Goal: Communication & Community: Answer question/provide support

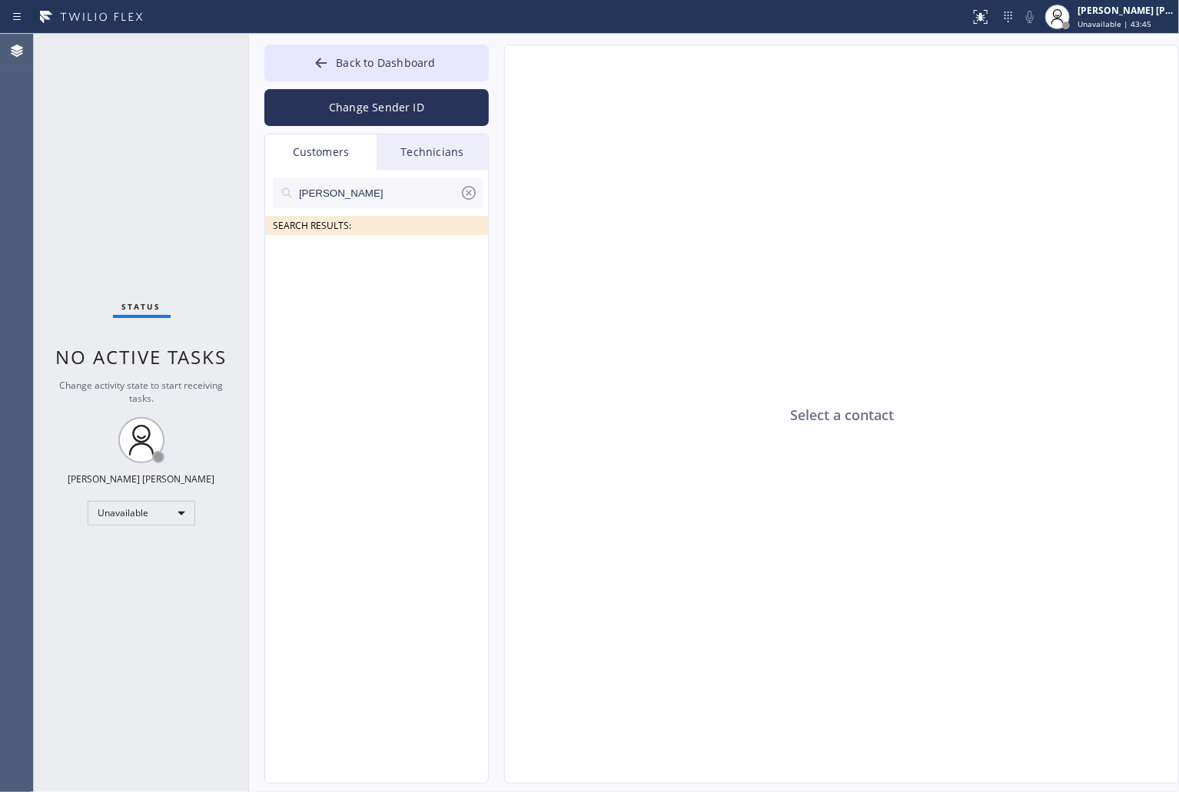
click at [1116, 26] on span "Unavailable | 43:45" at bounding box center [1114, 23] width 74 height 11
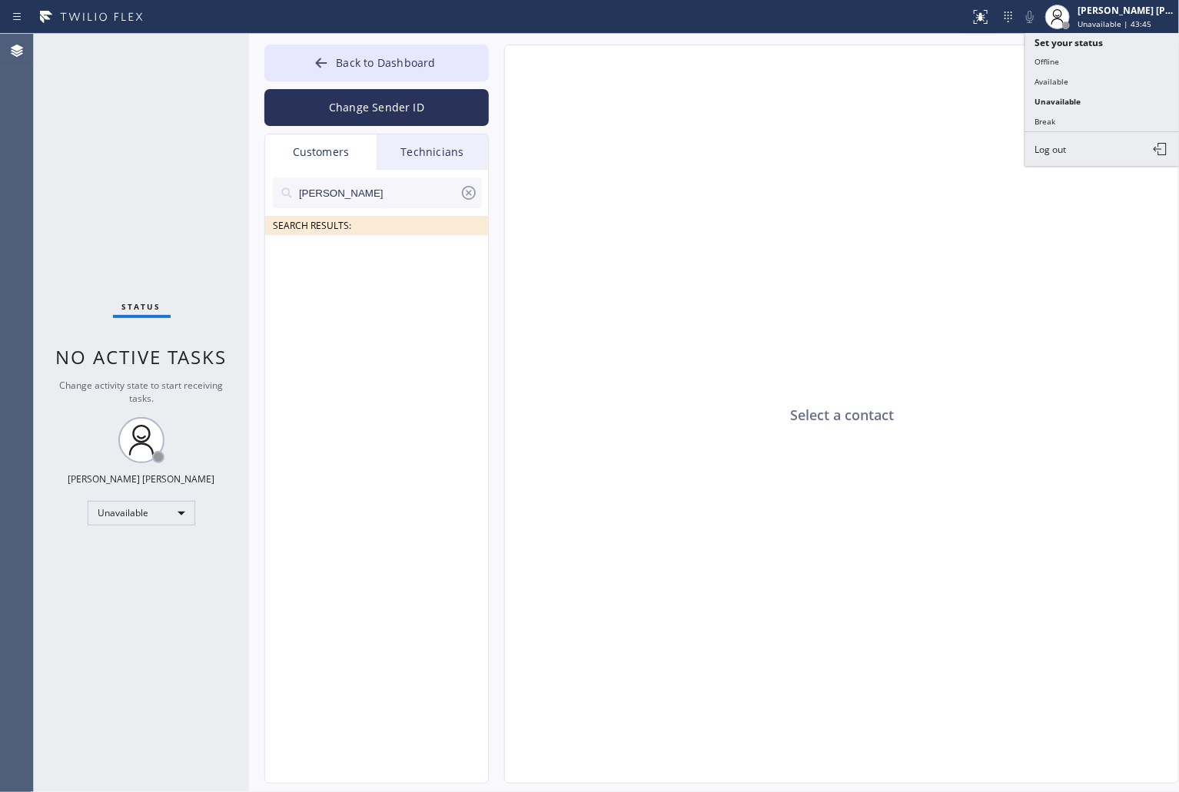
click at [1116, 26] on span "Unavailable | 43:45" at bounding box center [1114, 23] width 74 height 11
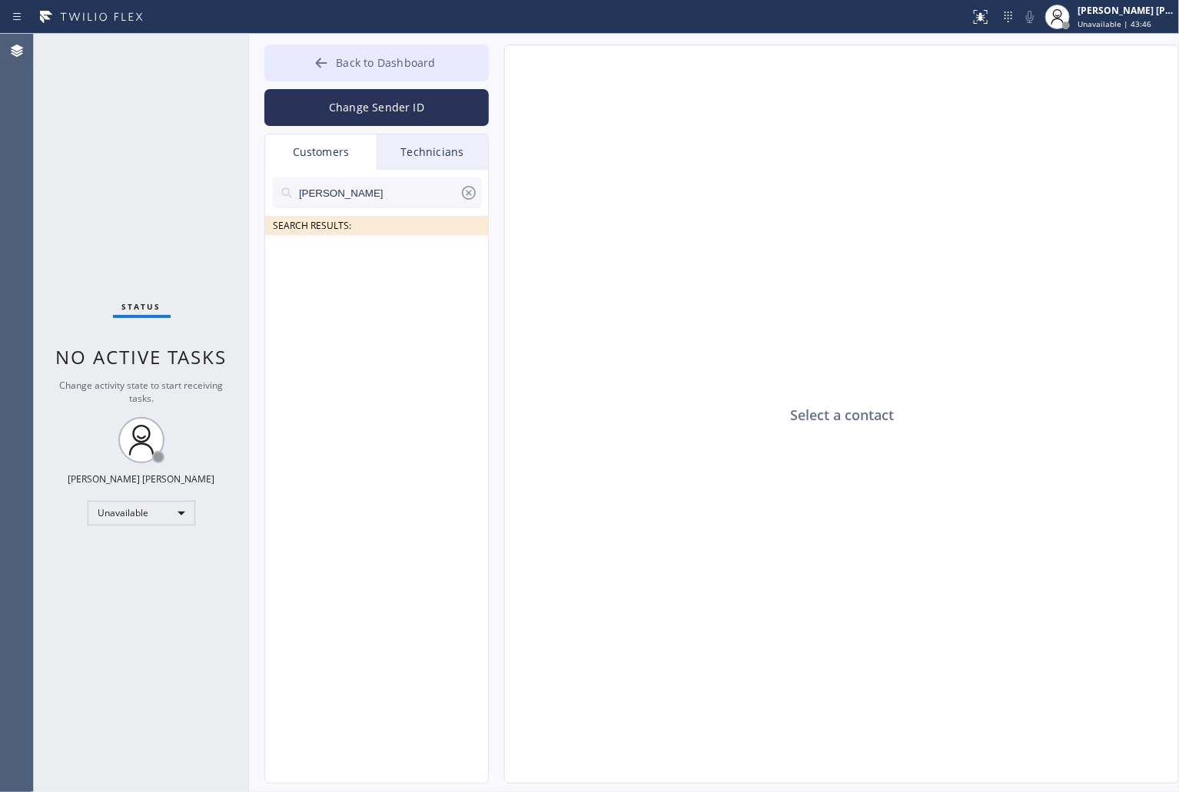
click at [417, 67] on span "Back to Dashboard" at bounding box center [385, 62] width 99 height 15
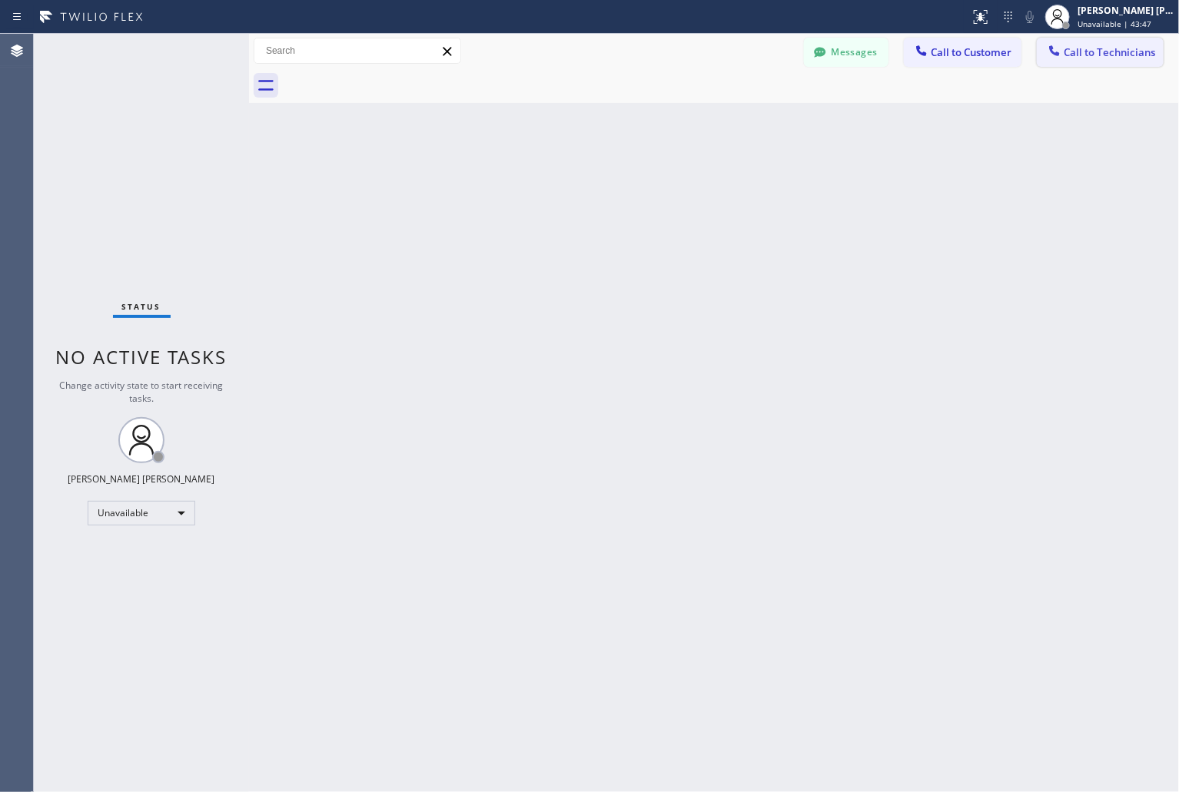
click at [1089, 51] on span "Call to Technicians" at bounding box center [1109, 52] width 91 height 14
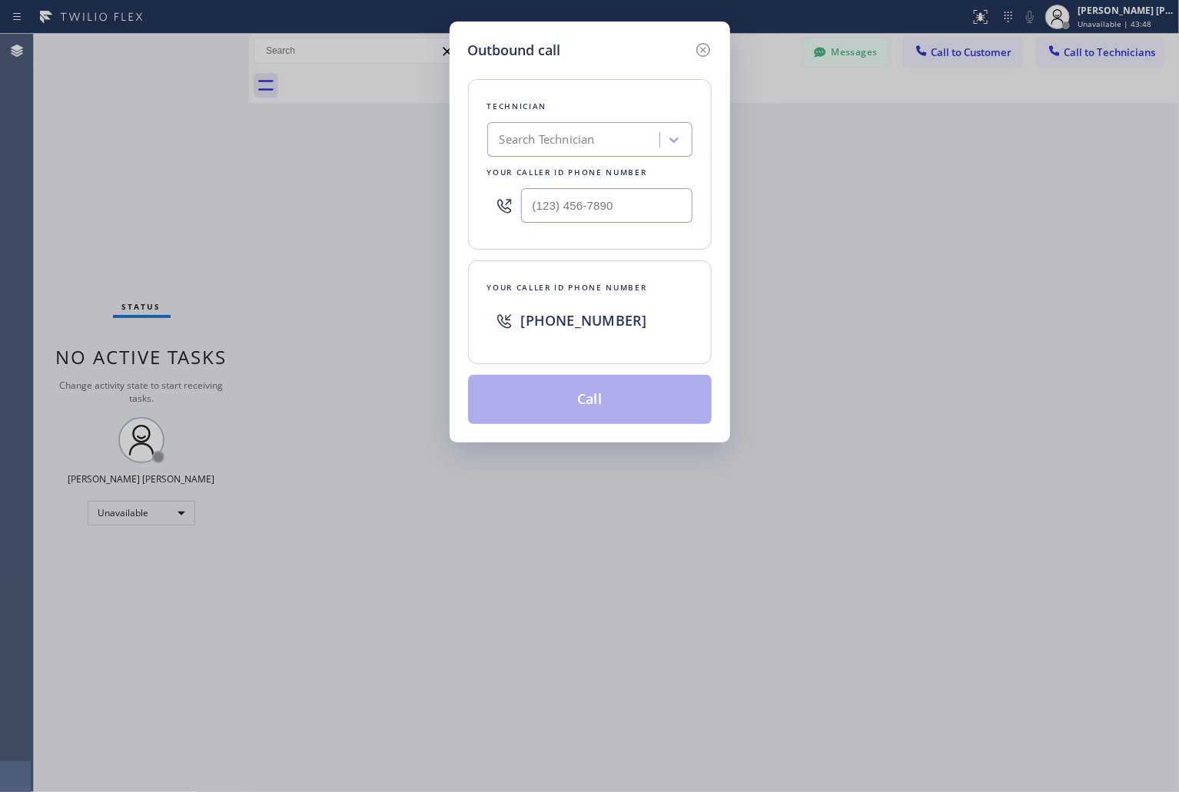
click at [556, 134] on div "Search Technician" at bounding box center [547, 140] width 95 height 18
type input "[PERSON_NAME]"
click at [598, 158] on div "Technician option [PERSON_NAME], selected. 7 results available. Select is focus…" at bounding box center [590, 164] width 244 height 171
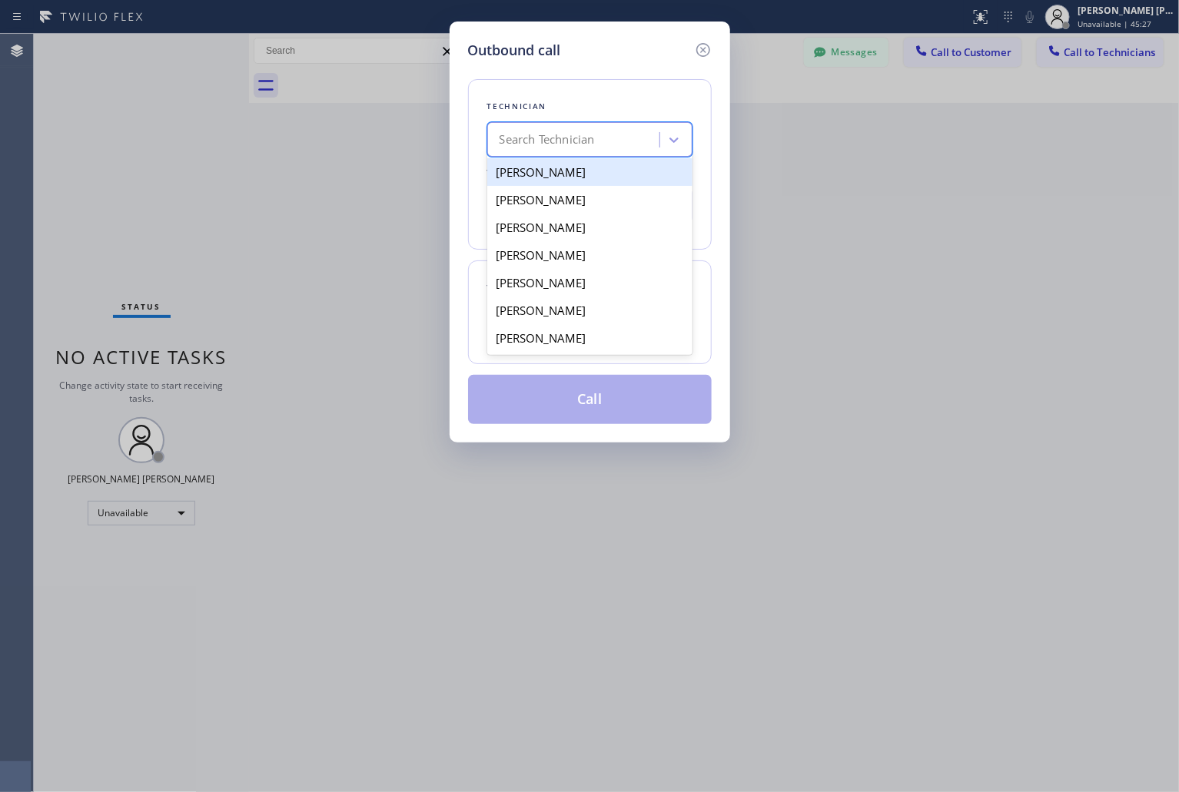
click at [619, 136] on div "Search Technician" at bounding box center [576, 140] width 168 height 27
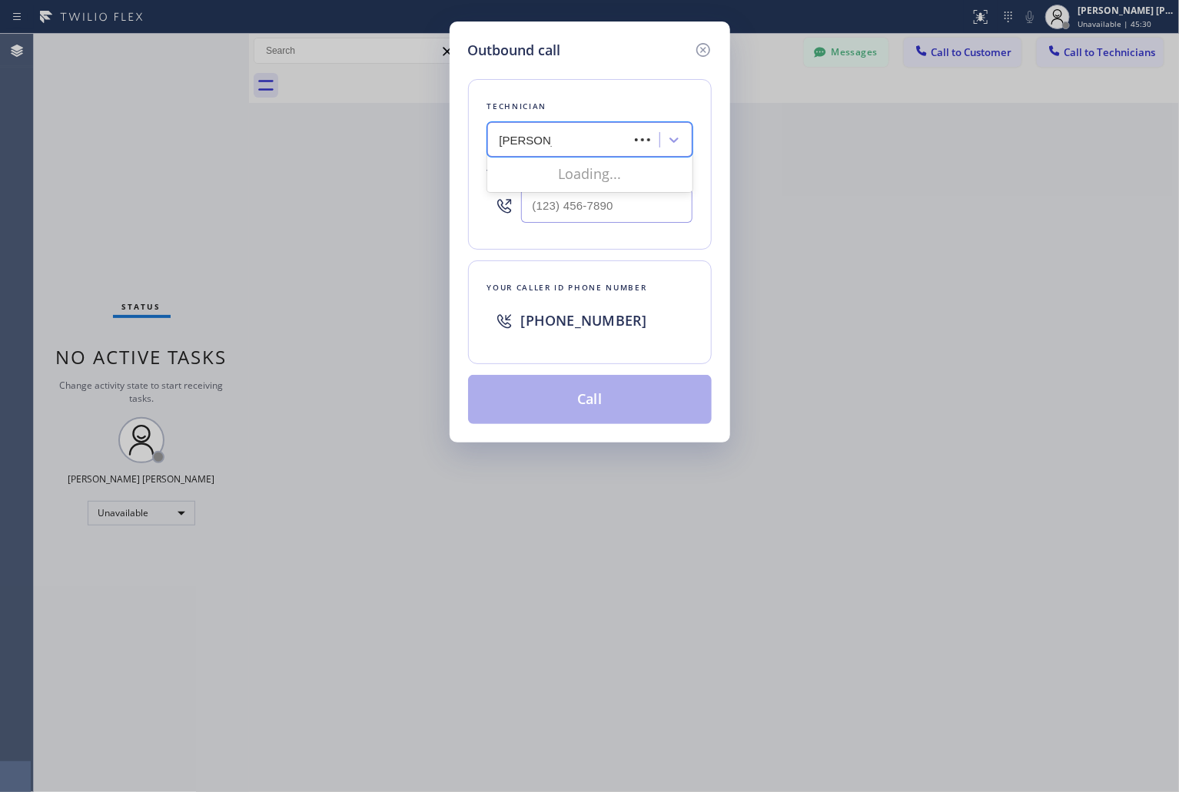
type input "[PERSON_NAME]"
click at [612, 170] on div "[PERSON_NAME]" at bounding box center [589, 172] width 205 height 28
type input "[PHONE_NUMBER]"
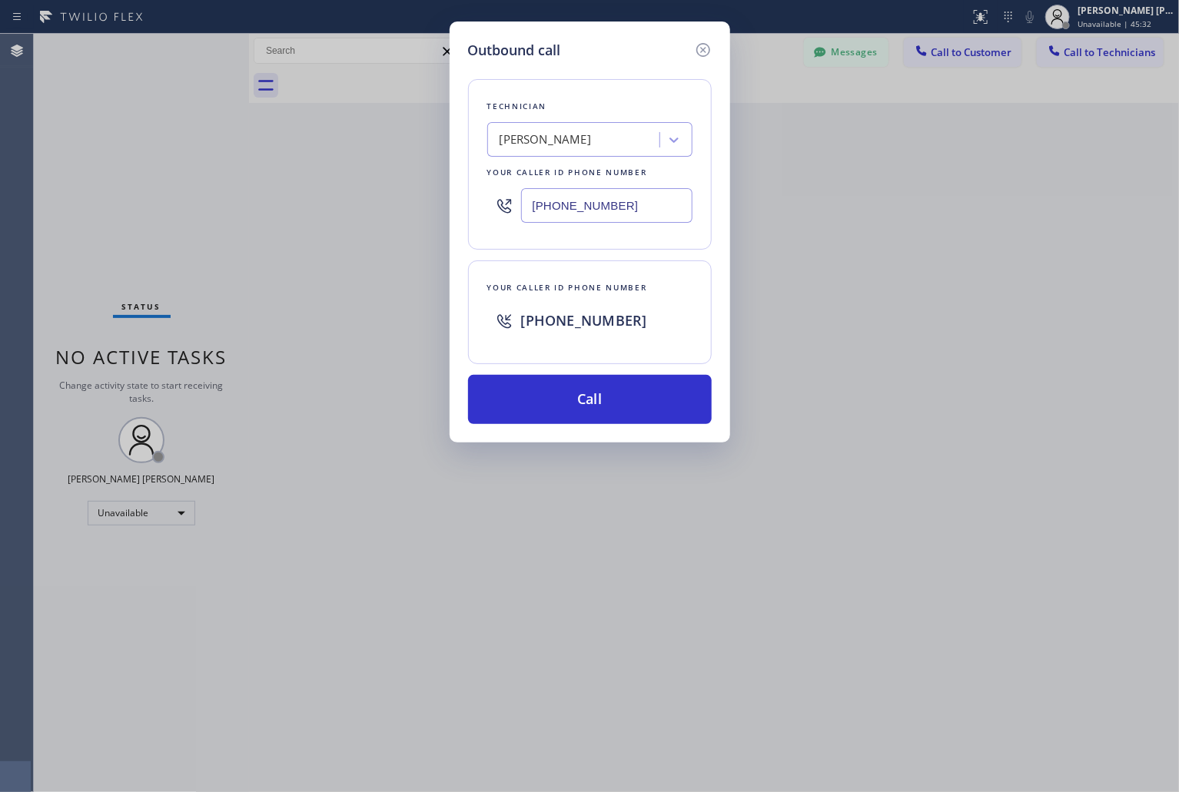
click at [599, 206] on input "[PHONE_NUMBER]" at bounding box center [606, 205] width 171 height 35
drag, startPoint x: 701, startPoint y: 49, endPoint x: 739, endPoint y: 49, distance: 37.7
click at [700, 51] on icon at bounding box center [703, 50] width 18 height 18
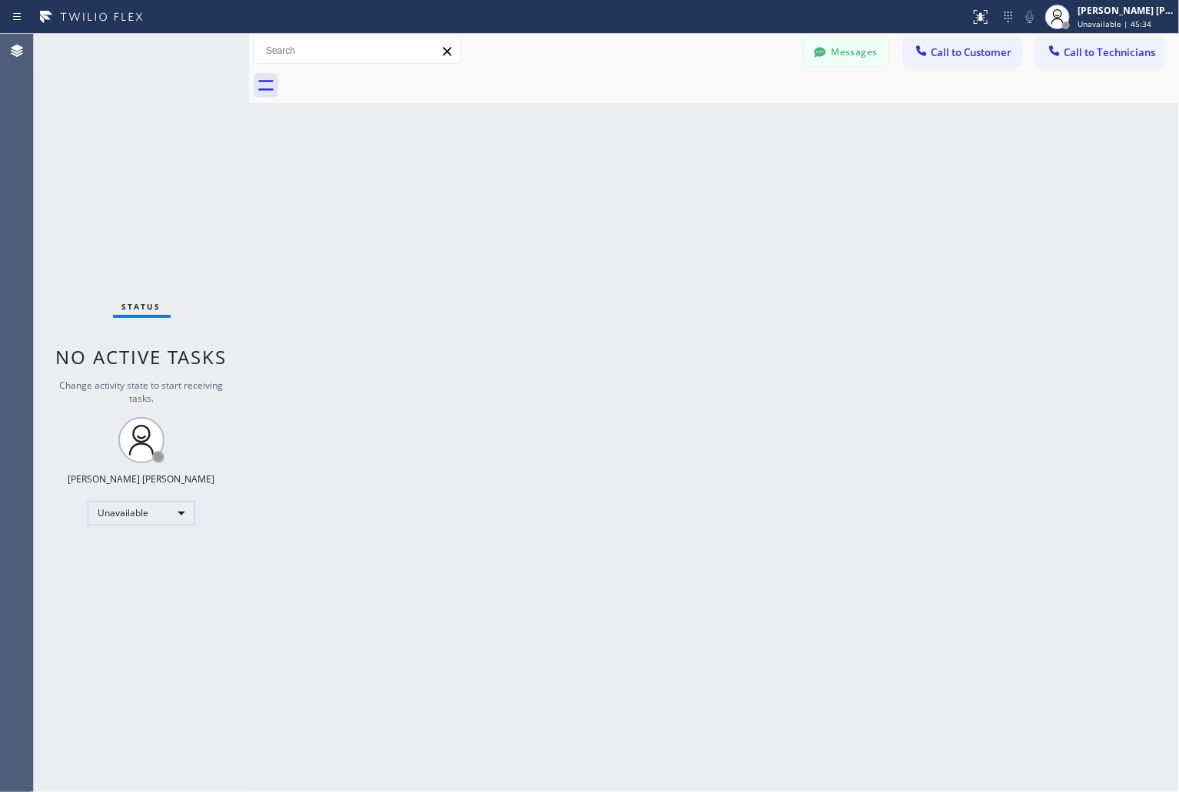
click at [832, 56] on button "Messages" at bounding box center [846, 52] width 85 height 29
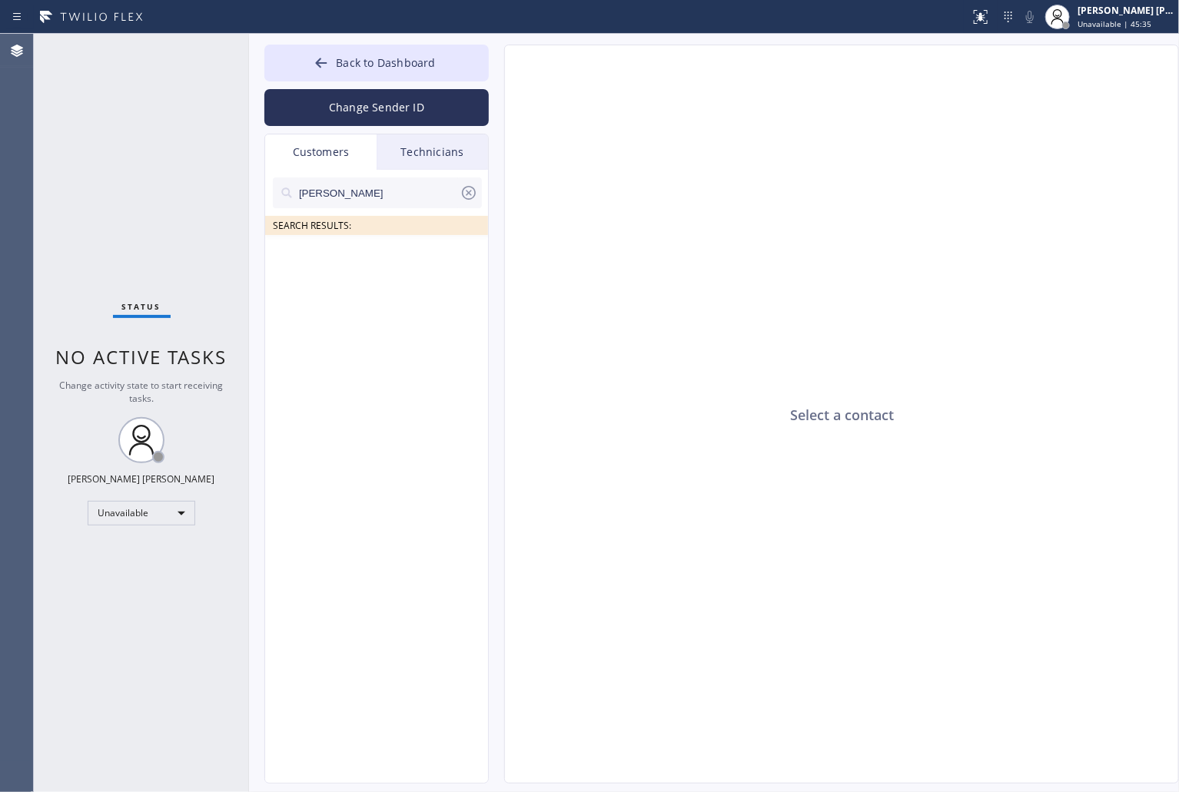
click at [428, 149] on div "Technicians" at bounding box center [432, 151] width 111 height 35
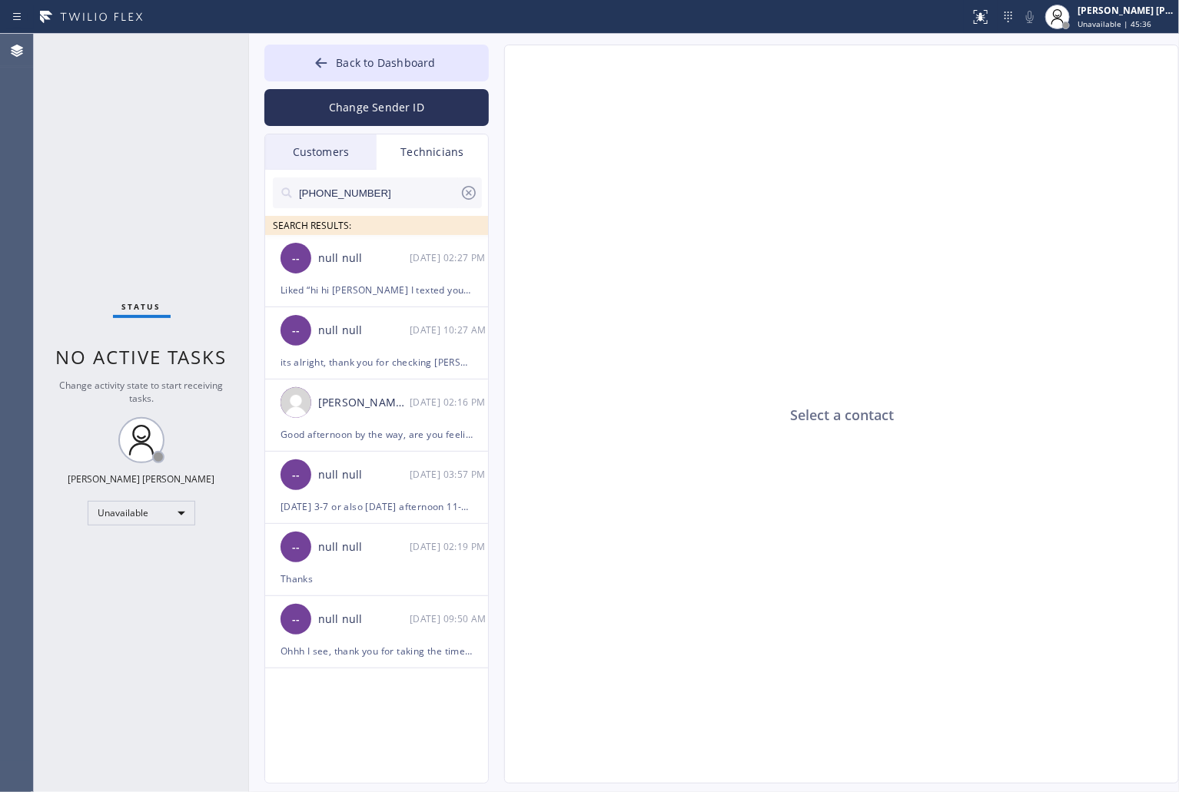
click at [409, 200] on input "[PHONE_NUMBER]" at bounding box center [378, 193] width 162 height 31
paste input "323) 579-9547"
click at [409, 200] on input "[PHONE_NUMBER]" at bounding box center [378, 193] width 162 height 31
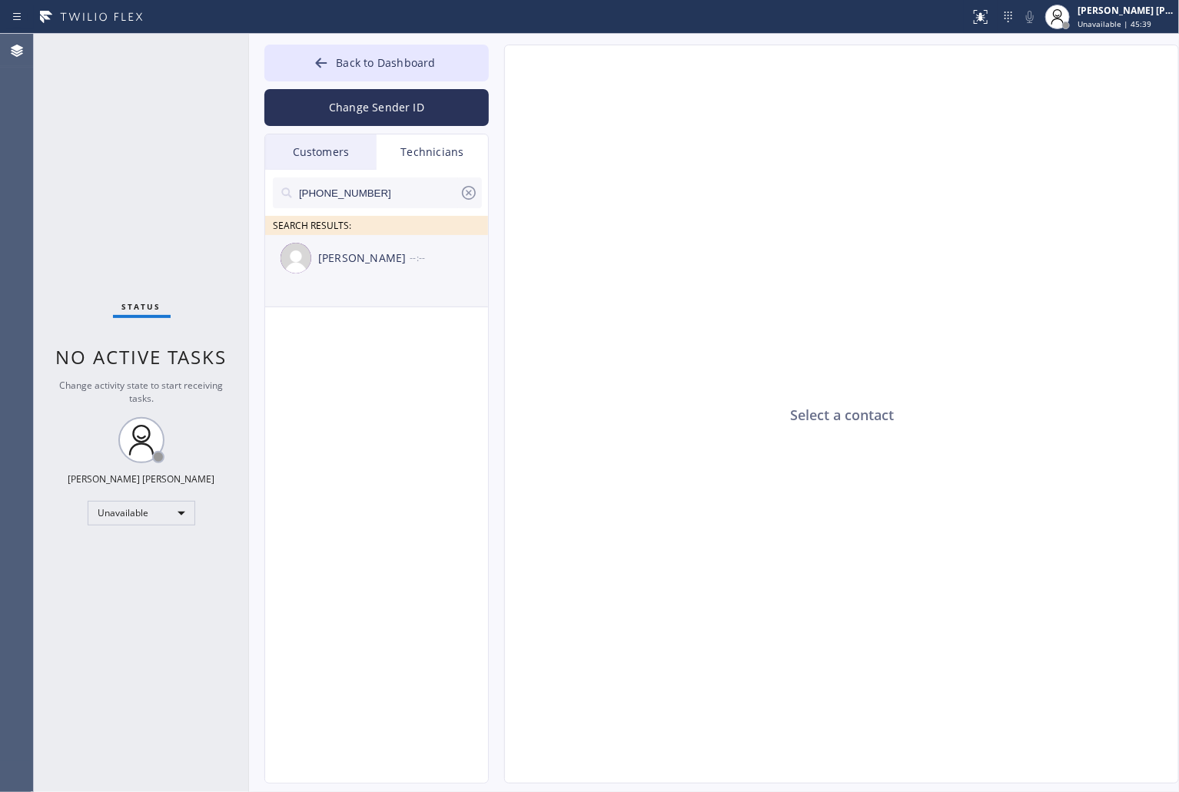
type input "[PHONE_NUMBER]"
click at [400, 278] on div "[PERSON_NAME] --:--" at bounding box center [377, 258] width 224 height 46
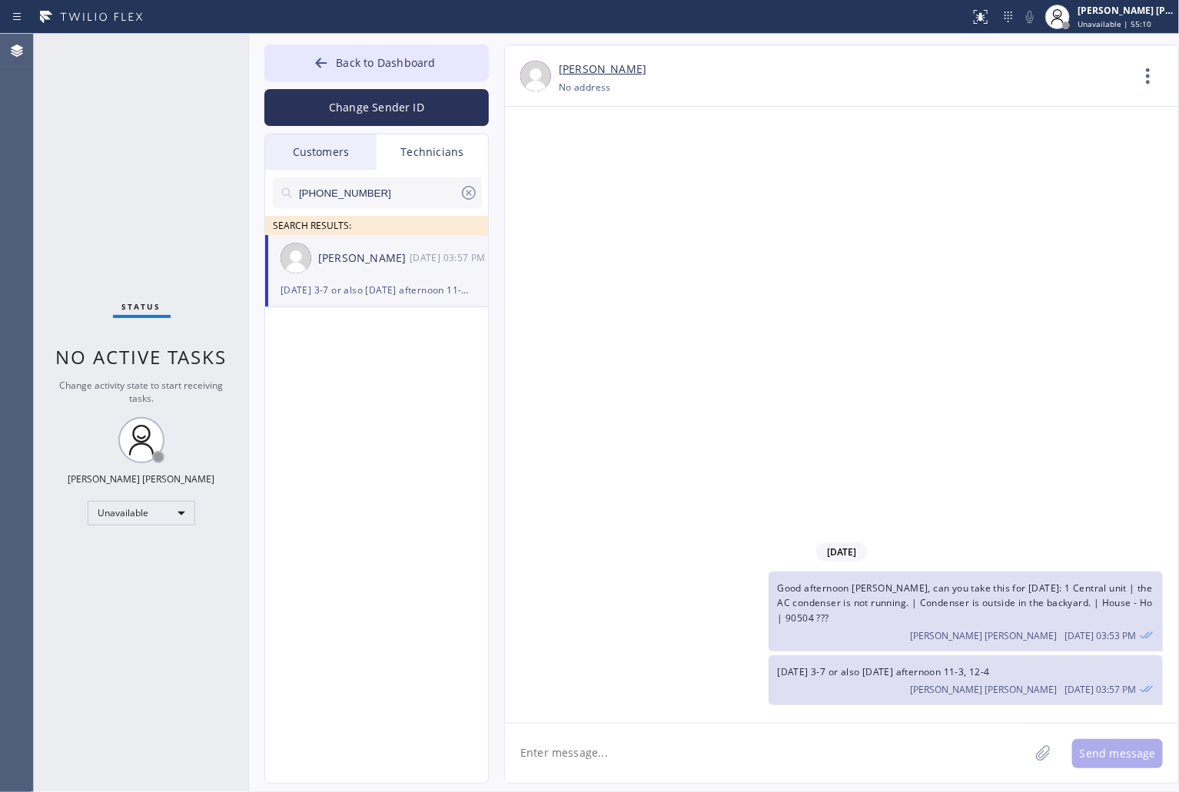
click at [465, 201] on icon at bounding box center [469, 193] width 18 height 18
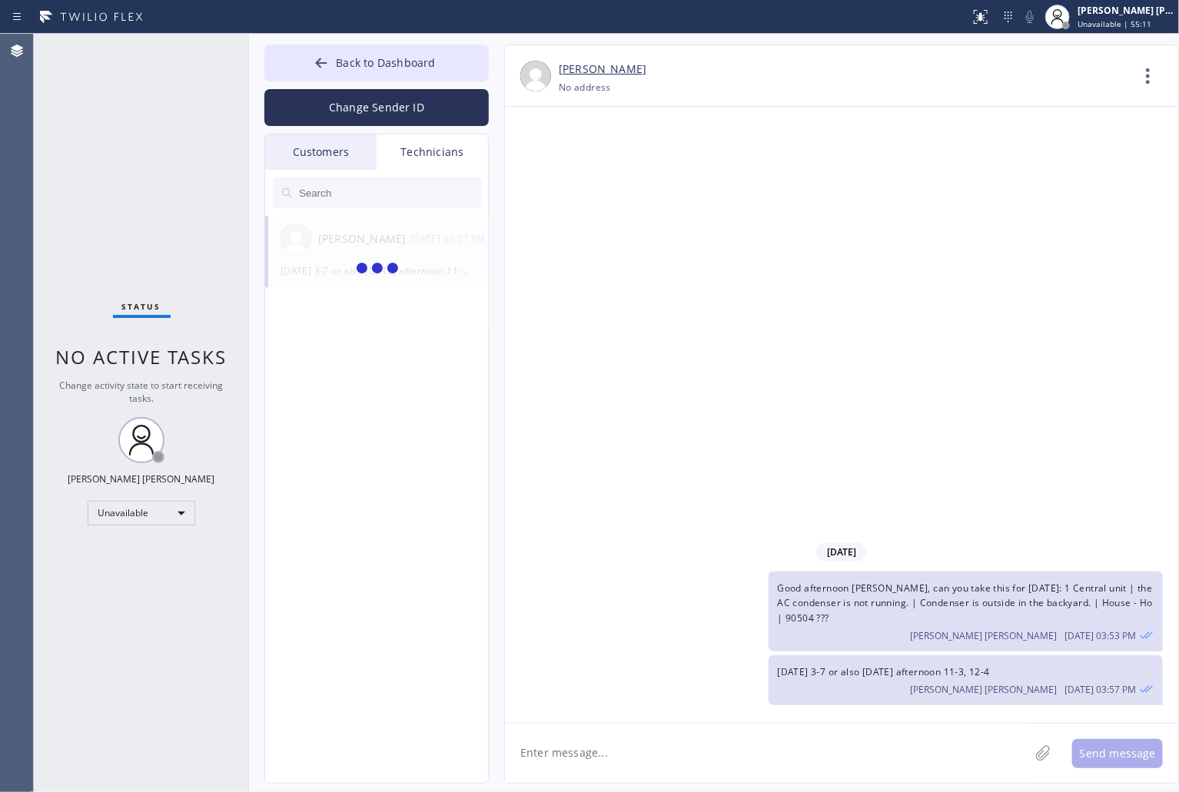
click at [465, 192] on input "text" at bounding box center [389, 193] width 184 height 31
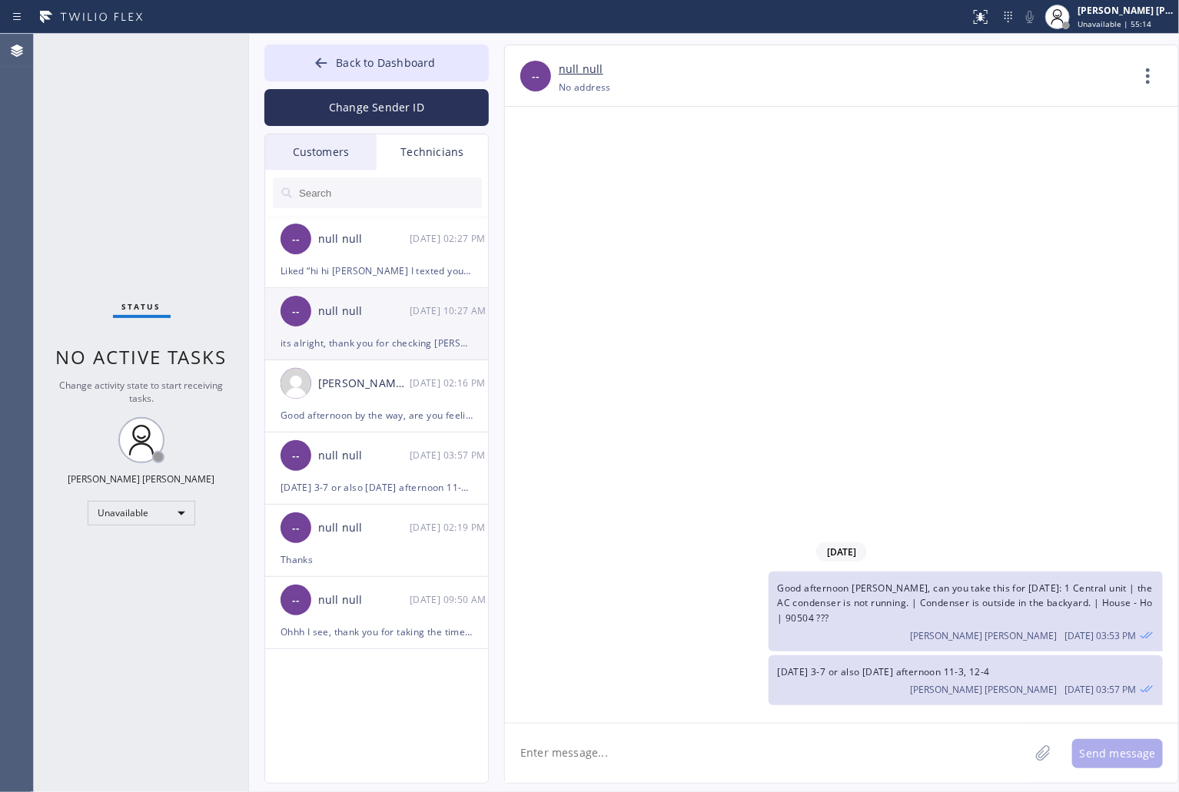
click at [300, 335] on div "its alright, thank you for checking [PERSON_NAME]" at bounding box center [377, 343] width 192 height 18
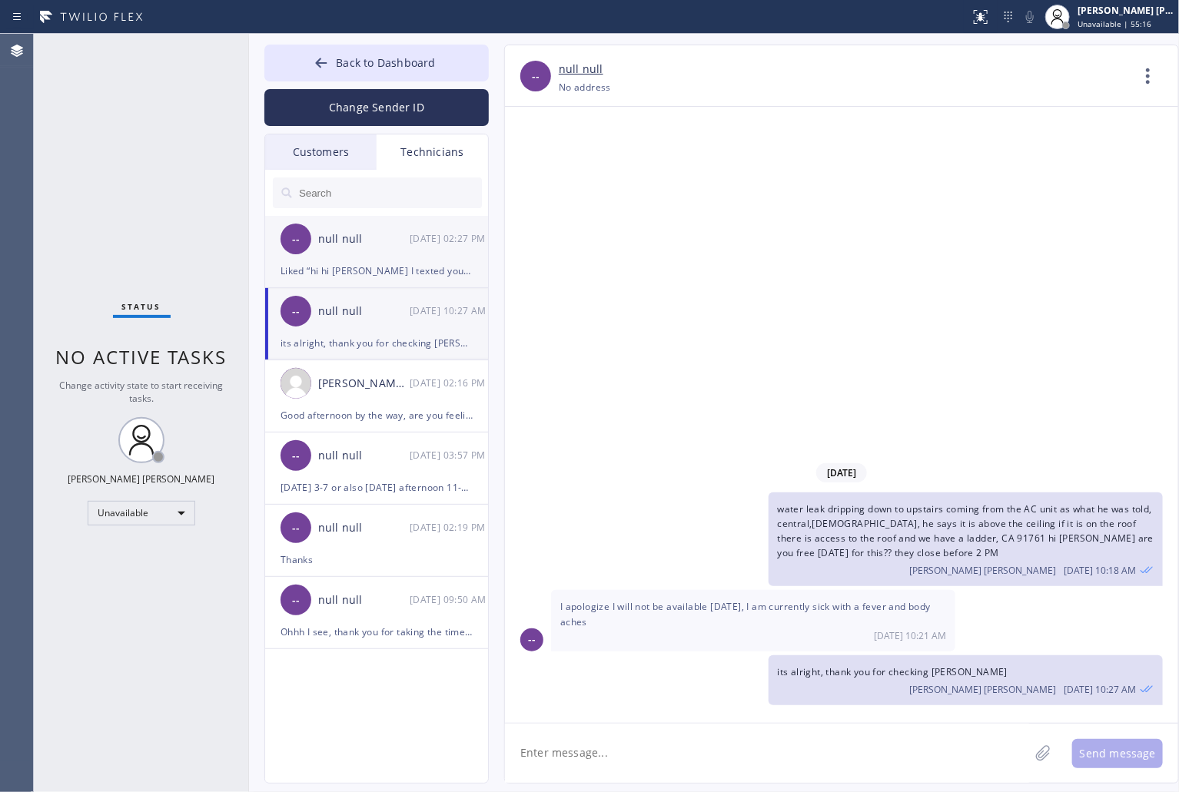
click at [328, 274] on div "Liked “hi hi [PERSON_NAME] I texted you the information using my p…”" at bounding box center [377, 271] width 192 height 18
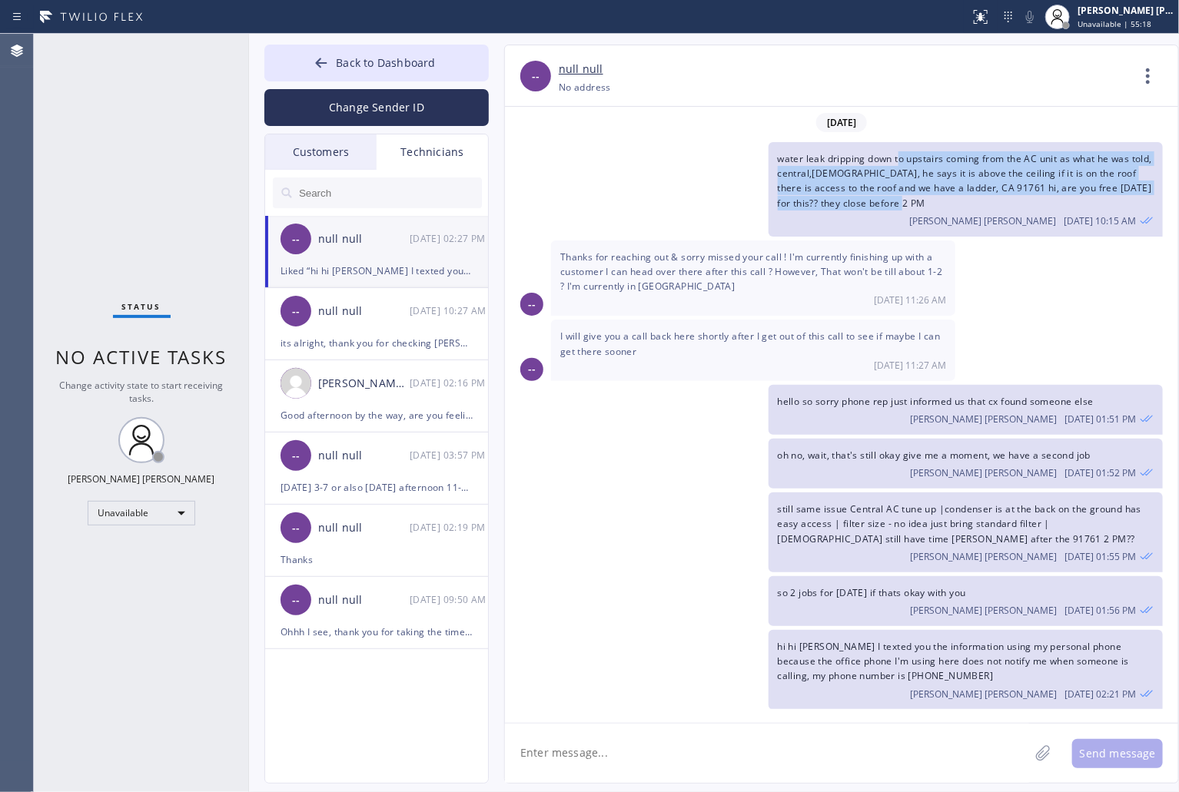
drag, startPoint x: 901, startPoint y: 160, endPoint x: 907, endPoint y: 210, distance: 50.2
click at [907, 210] on div "water leak dripping down to upstairs coming from the AC unit as what he was tol…" at bounding box center [966, 189] width 395 height 95
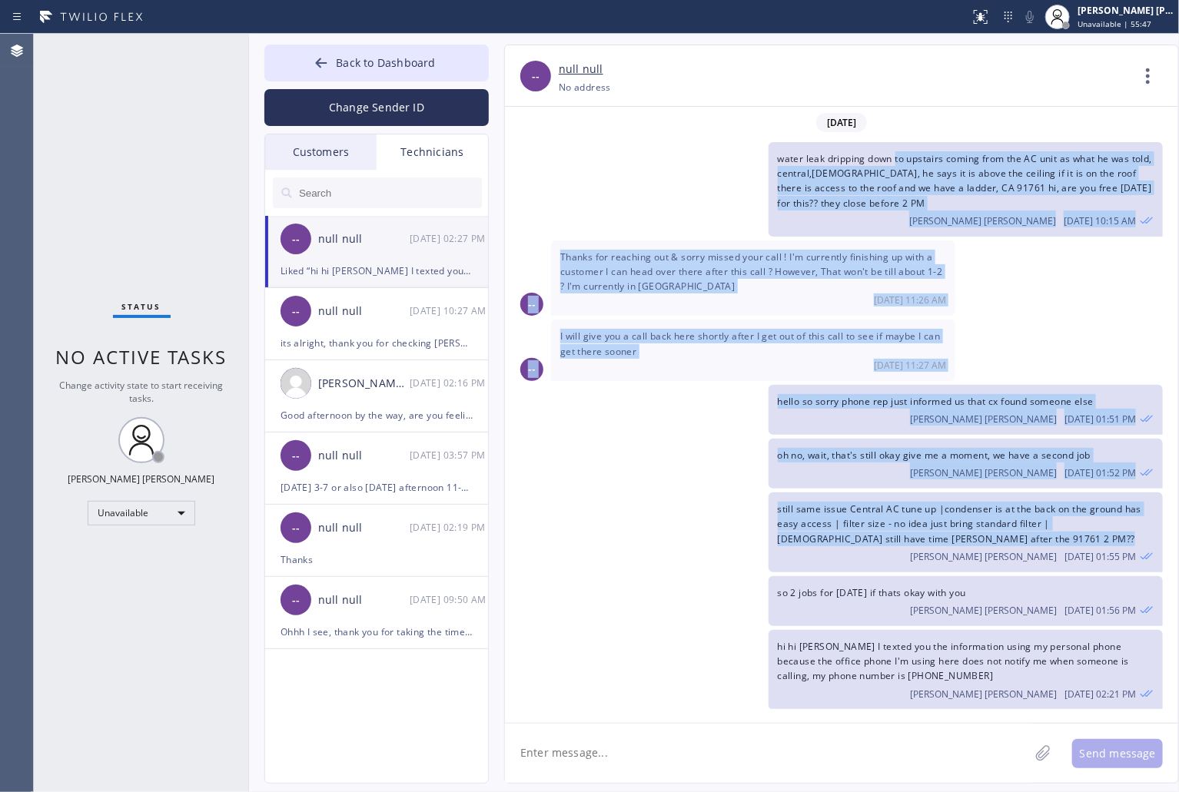
drag, startPoint x: 897, startPoint y: 152, endPoint x: 918, endPoint y: 546, distance: 394.1
click at [918, 546] on div "[DATE] water leak dripping down to upstairs coming from the AC unit as what he …" at bounding box center [841, 408] width 673 height 603
click at [918, 546] on div "[PERSON_NAME] [PERSON_NAME] [DATE] 01:55 PM" at bounding box center [966, 554] width 377 height 17
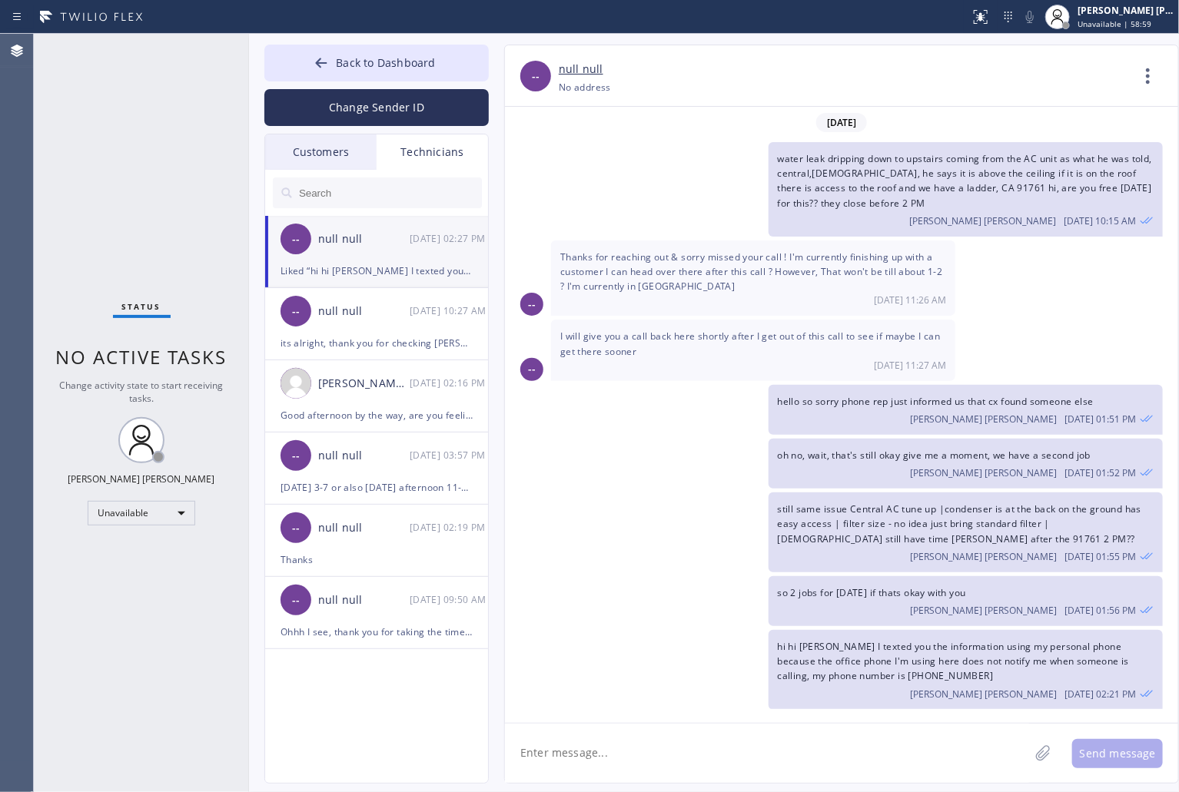
click at [301, 29] on div "Status report No issues detected If you experience an issue, please download th…" at bounding box center [589, 17] width 1179 height 34
click at [315, 51] on div "Back to Dashboard Change Sender ID Customers Technicians [PERSON_NAME] SEARCH R…" at bounding box center [714, 413] width 930 height 759
